Goal: Check status: Check status

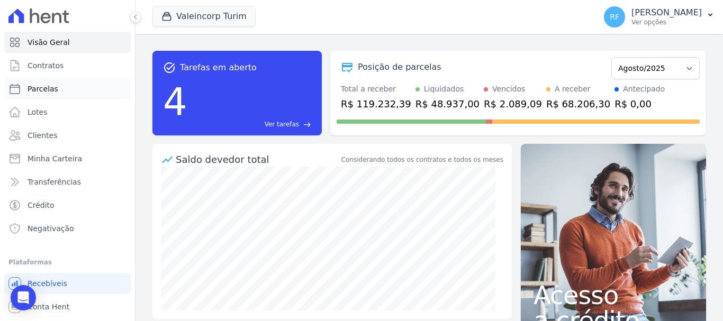
click at [75, 78] on link "Parcelas" at bounding box center [67, 88] width 127 height 21
select select
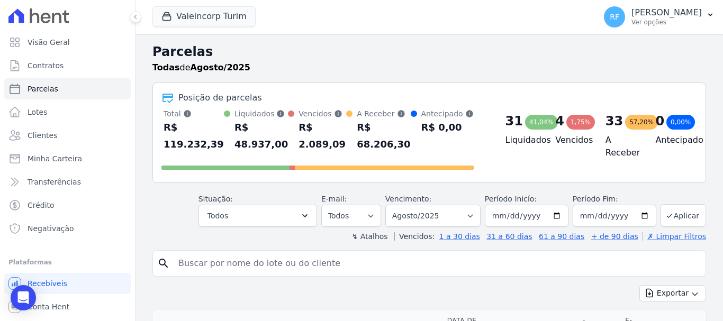
click at [276, 257] on input "search" at bounding box center [436, 263] width 529 height 21
type input "[PERSON_NAME]"
select select
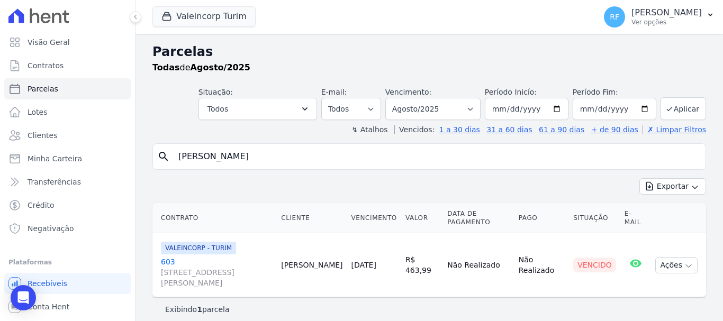
click at [168, 264] on link "603 [STREET_ADDRESS][PERSON_NAME]" at bounding box center [217, 273] width 112 height 32
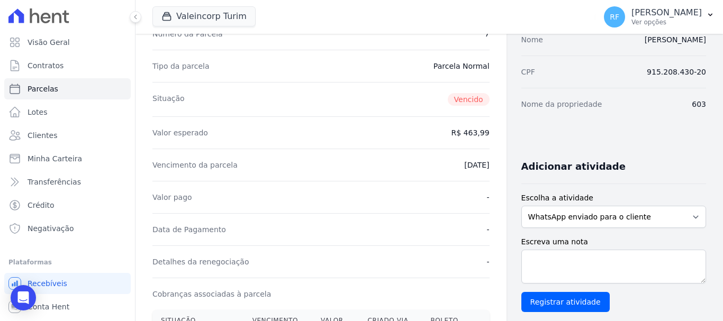
scroll to position [265, 0]
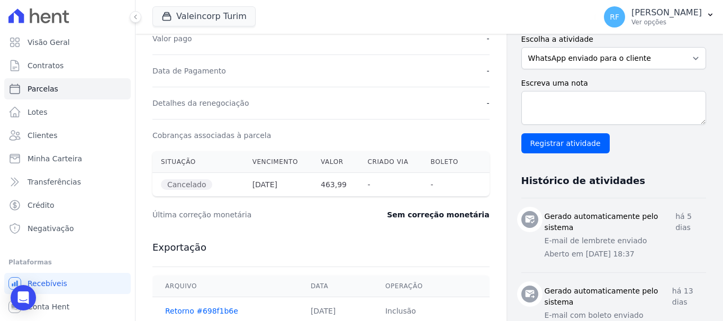
drag, startPoint x: 199, startPoint y: 182, endPoint x: 163, endPoint y: 177, distance: 35.9
click at [163, 177] on th "Cancelado" at bounding box center [198, 185] width 92 height 24
click at [370, 209] on div "Última correção monetária Sem correção monetária" at bounding box center [320, 215] width 337 height 32
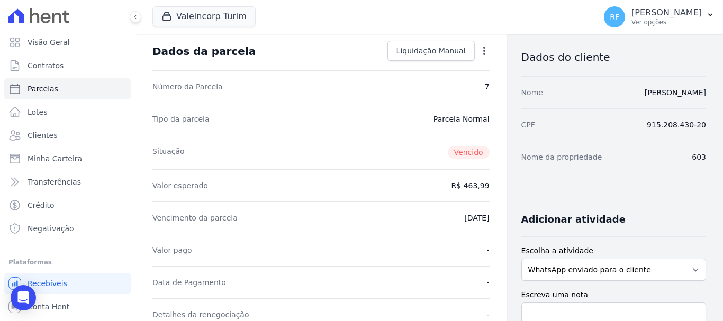
scroll to position [0, 0]
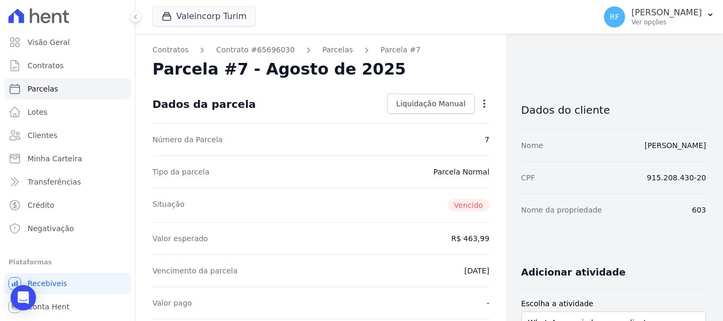
select select
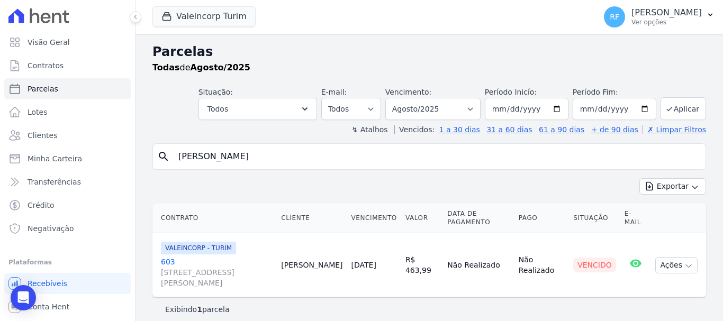
click at [453, 92] on div "Vencimento: Filtrar por período ──────── Todos os meses Julho/2024 Agosto/2024 …" at bounding box center [432, 103] width 95 height 33
drag, startPoint x: 463, startPoint y: 104, endPoint x: 463, endPoint y: 117, distance: 12.7
click at [463, 104] on select "Filtrar por período ──────── Todos os meses Julho/2024 Agosto/2024 Setembro/202…" at bounding box center [432, 109] width 95 height 22
select select "07/2025"
click at [392, 98] on select "Filtrar por período ──────── Todos os meses Julho/2024 Agosto/2024 Setembro/202…" at bounding box center [432, 109] width 95 height 22
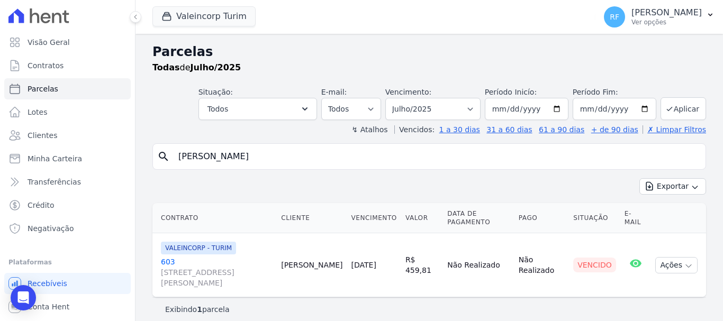
select select
click at [169, 259] on link "603 [STREET_ADDRESS][PERSON_NAME]" at bounding box center [217, 273] width 112 height 32
